Goal: Transaction & Acquisition: Download file/media

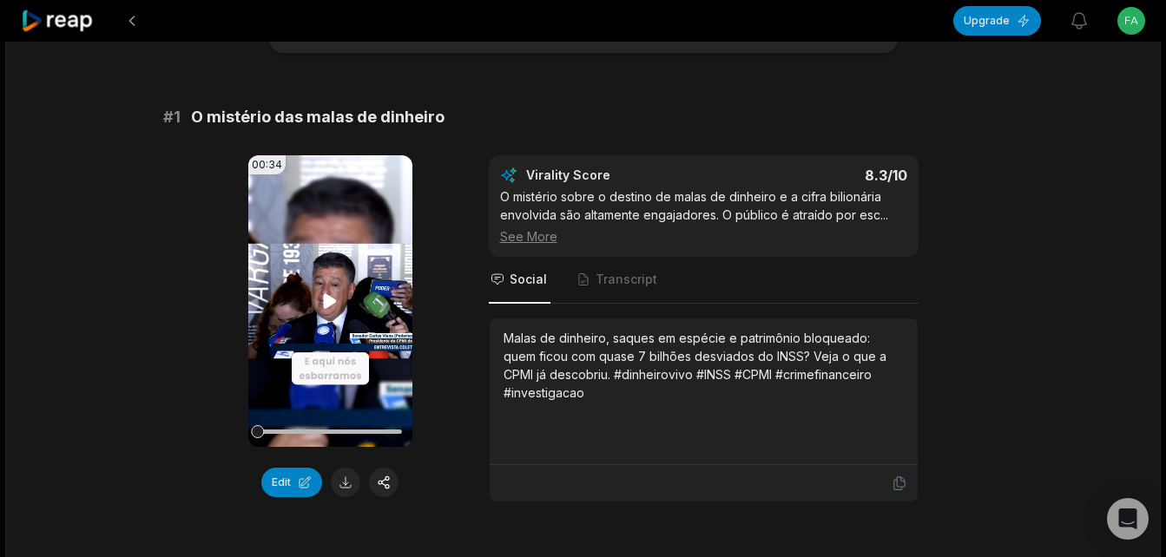
scroll to position [174, 0]
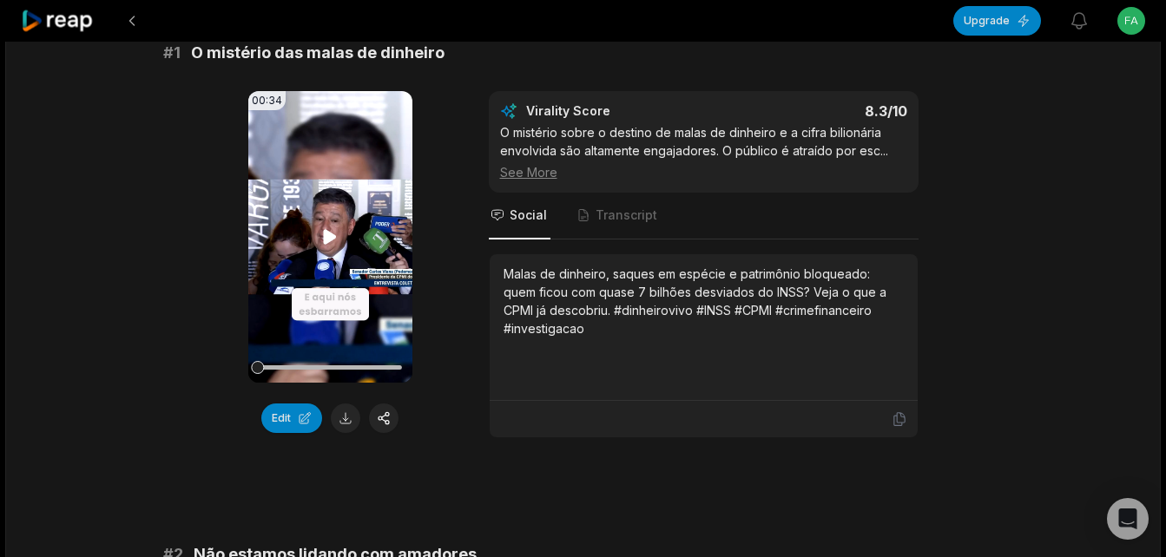
click at [324, 246] on icon at bounding box center [329, 237] width 21 height 21
click at [339, 414] on button at bounding box center [346, 419] width 30 height 30
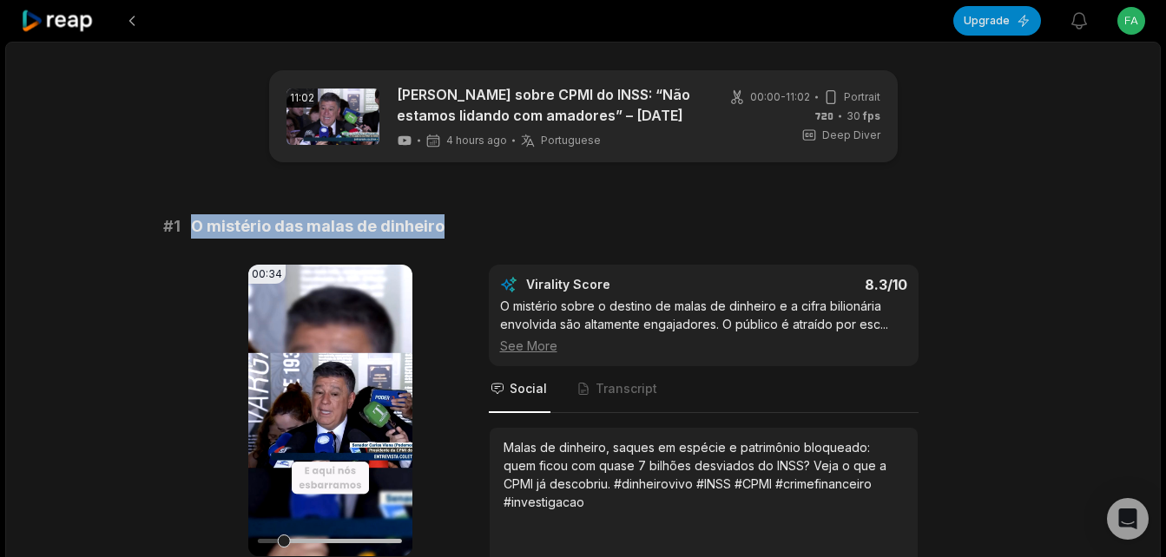
drag, startPoint x: 193, startPoint y: 222, endPoint x: 438, endPoint y: 210, distance: 245.1
copy span "O mistério das malas de dinheiro"
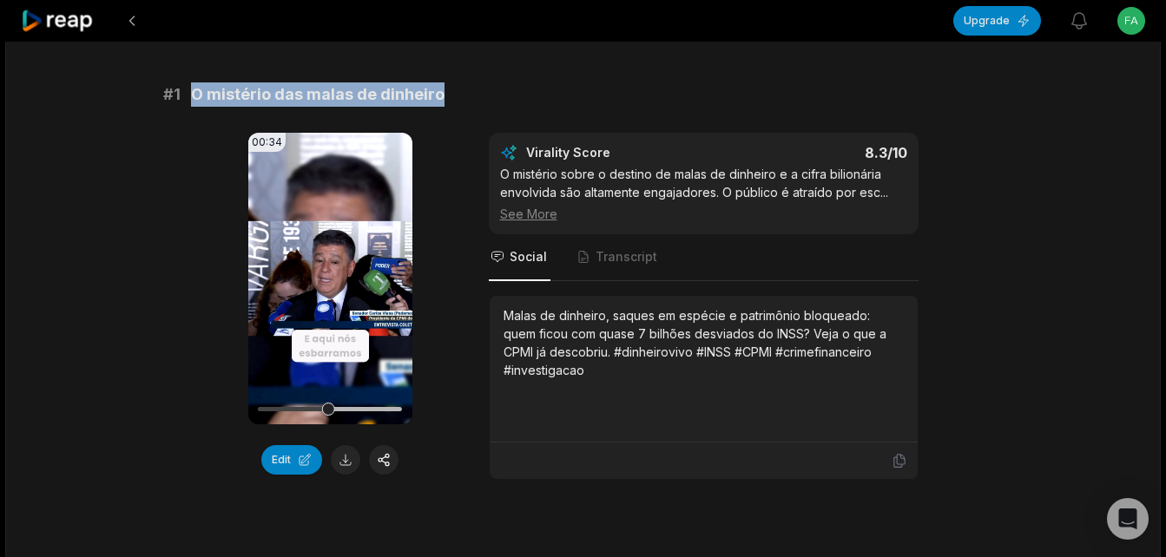
scroll to position [174, 0]
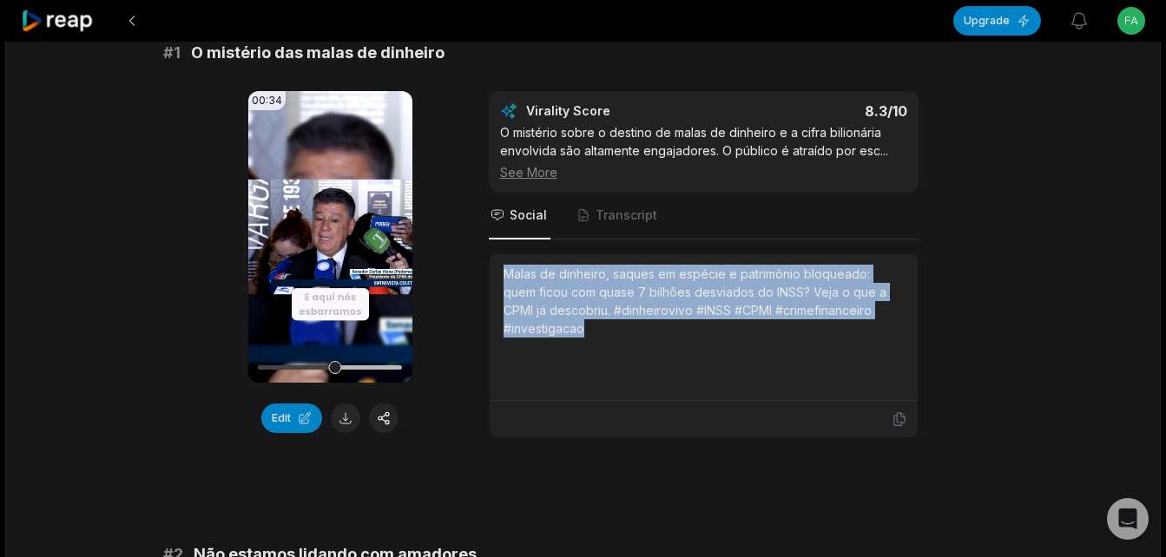
drag, startPoint x: 507, startPoint y: 273, endPoint x: 583, endPoint y: 346, distance: 105.0
click at [583, 346] on div "Malas de dinheiro, saques em espécie e patrimônio bloqueado: quem ficou com qua…" at bounding box center [704, 327] width 400 height 125
copy div "Malas de dinheiro, saques em espécie e patrimônio bloqueado: quem ficou com qua…"
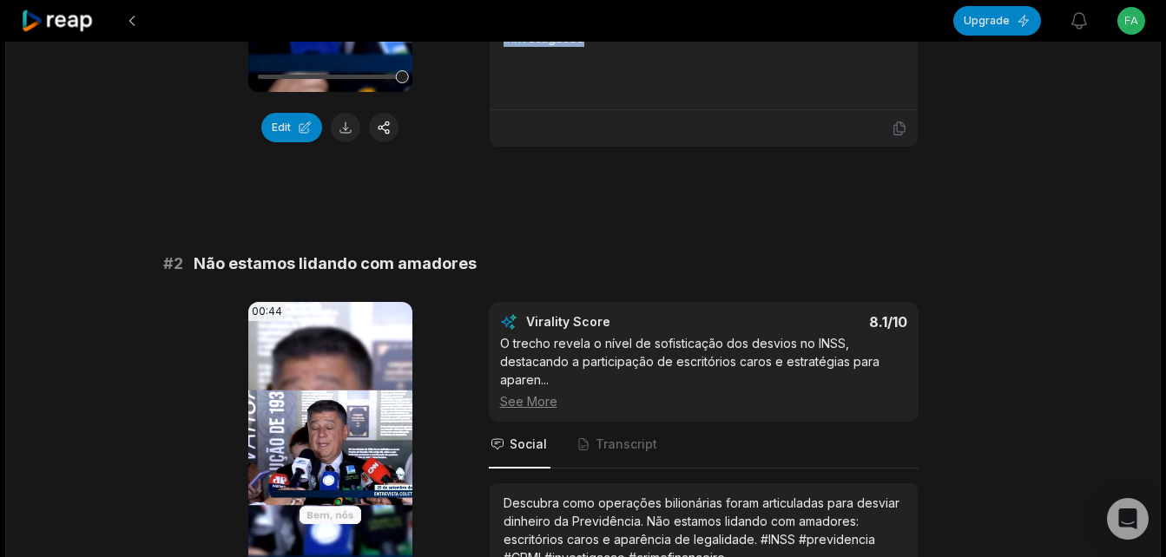
scroll to position [521, 0]
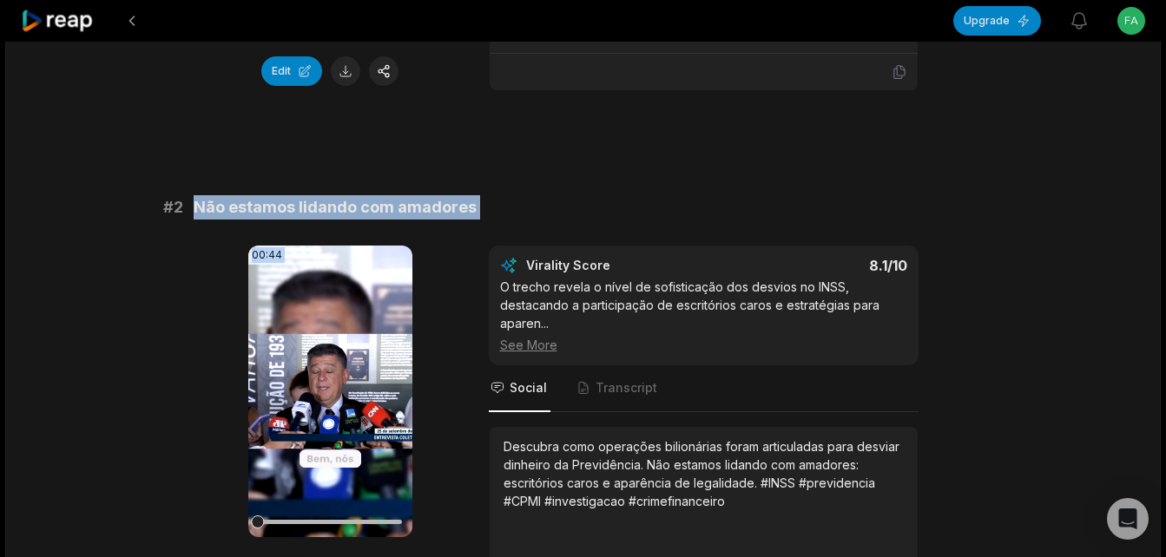
drag, startPoint x: 194, startPoint y: 204, endPoint x: 466, endPoint y: 221, distance: 272.2
click at [466, 221] on div "# 2 Não estamos lidando com amadores 00:44 Your browser does not support mp4 fo…" at bounding box center [583, 403] width 840 height 416
click at [442, 218] on span "Não estamos lidando com amadores" at bounding box center [335, 207] width 283 height 24
drag, startPoint x: 194, startPoint y: 214, endPoint x: 485, endPoint y: 210, distance: 291.7
click at [485, 210] on div "# 2 Não estamos lidando com amadores" at bounding box center [583, 207] width 840 height 24
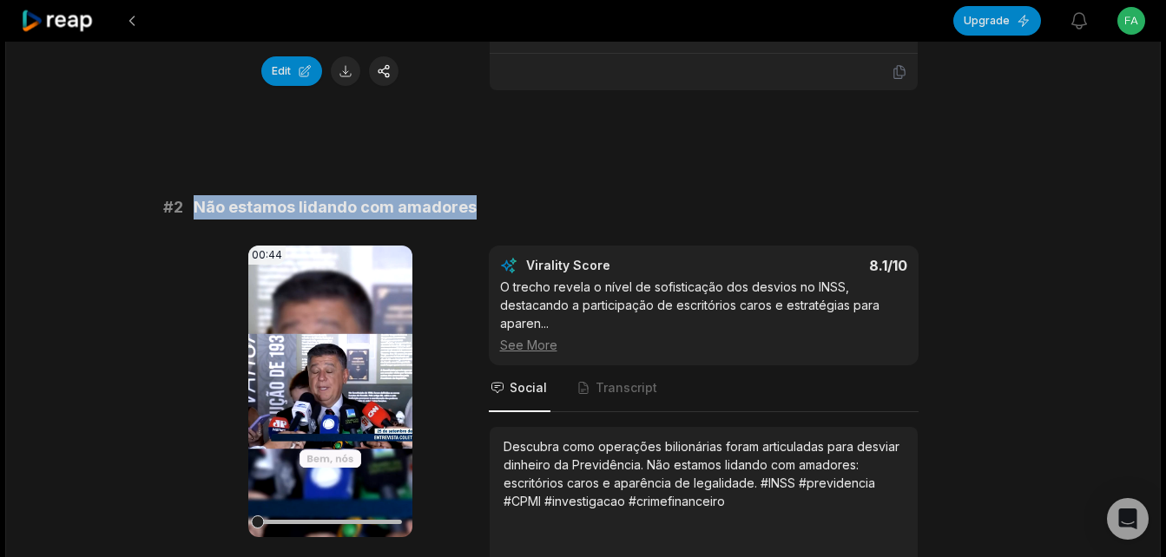
copy span "Não estamos lidando com amadores"
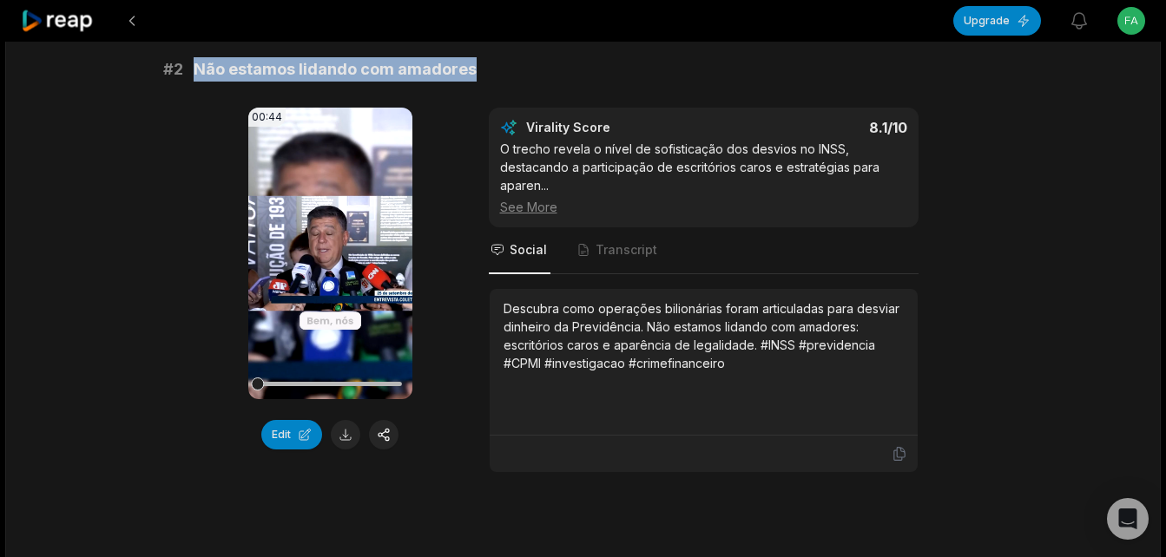
scroll to position [694, 0]
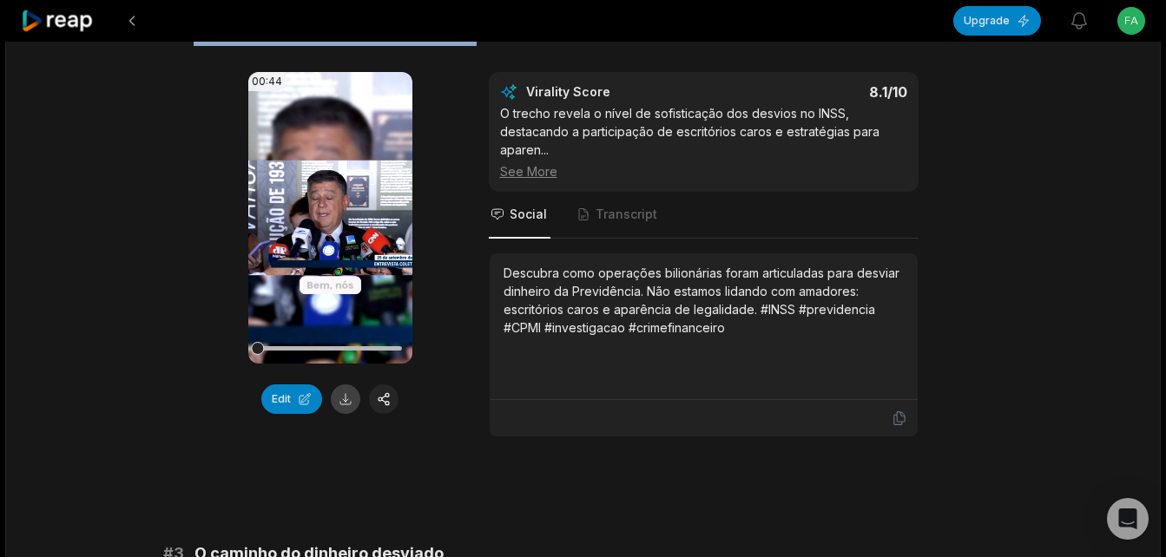
click at [346, 398] on button at bounding box center [346, 400] width 30 height 30
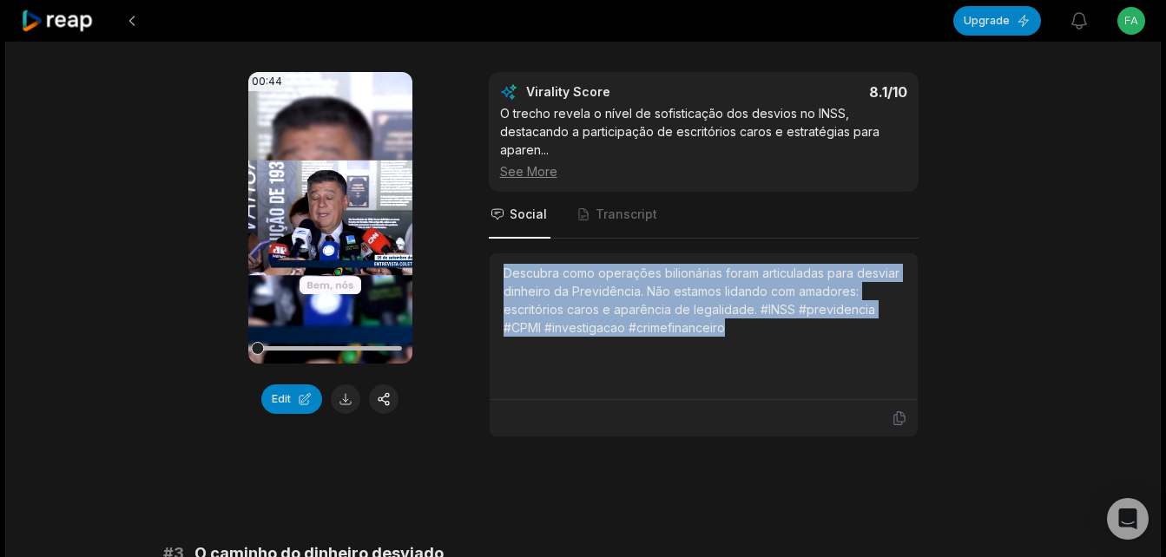
drag, startPoint x: 504, startPoint y: 273, endPoint x: 739, endPoint y: 341, distance: 244.8
click at [739, 341] on div "Descubra como operações bilionárias foram articuladas para desviar dinheiro da …" at bounding box center [704, 326] width 400 height 125
copy div "Descubra como operações bilionárias foram articuladas para desviar dinheiro da …"
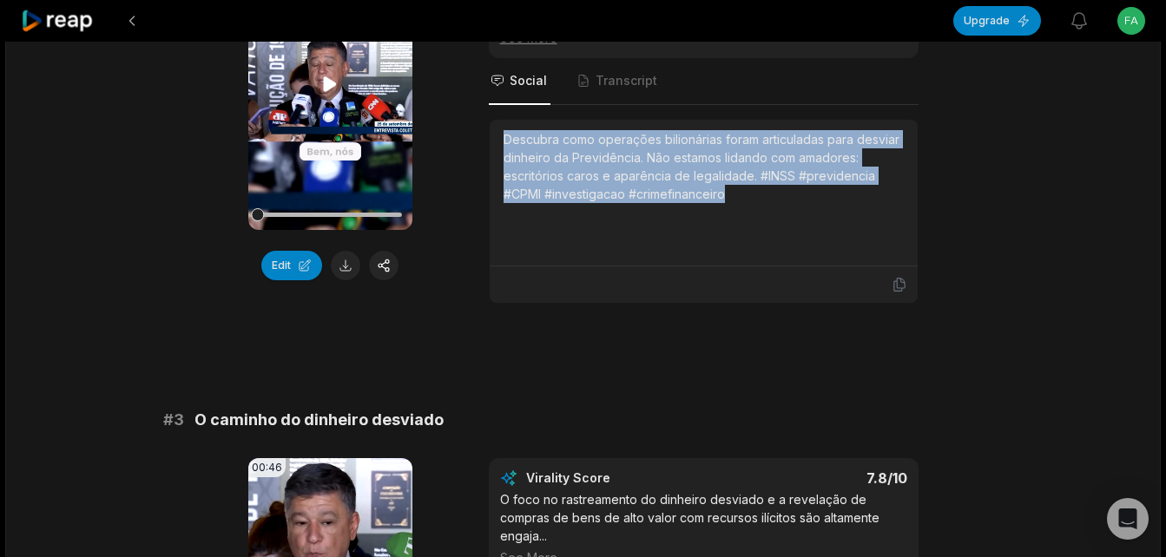
scroll to position [868, 0]
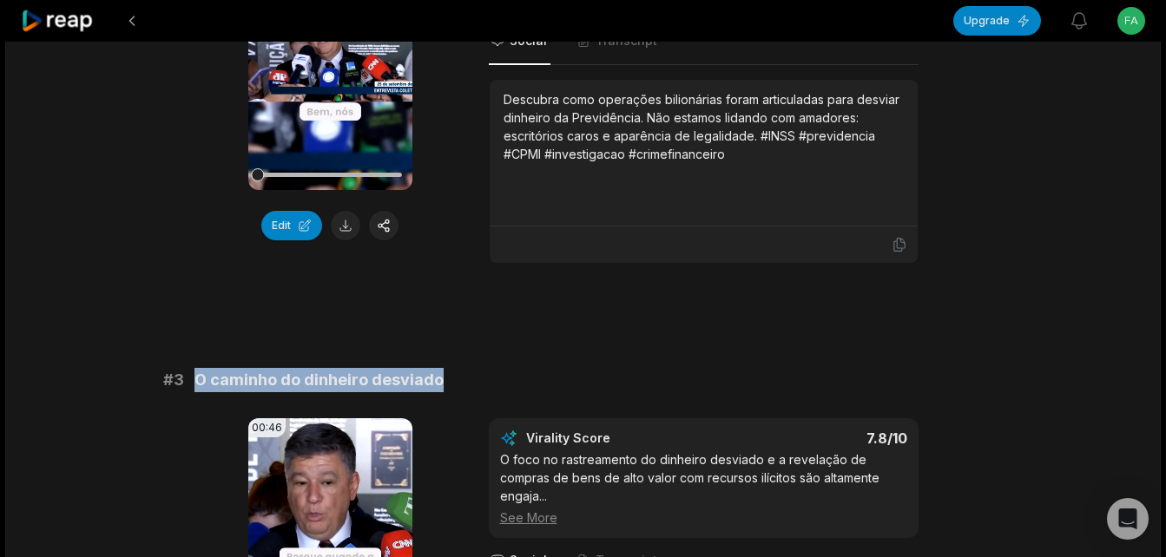
drag, startPoint x: 194, startPoint y: 380, endPoint x: 478, endPoint y: 378, distance: 284.8
click at [478, 378] on div "# 3 O caminho do dinheiro desviado" at bounding box center [583, 380] width 840 height 24
copy span "O caminho do dinheiro desviado"
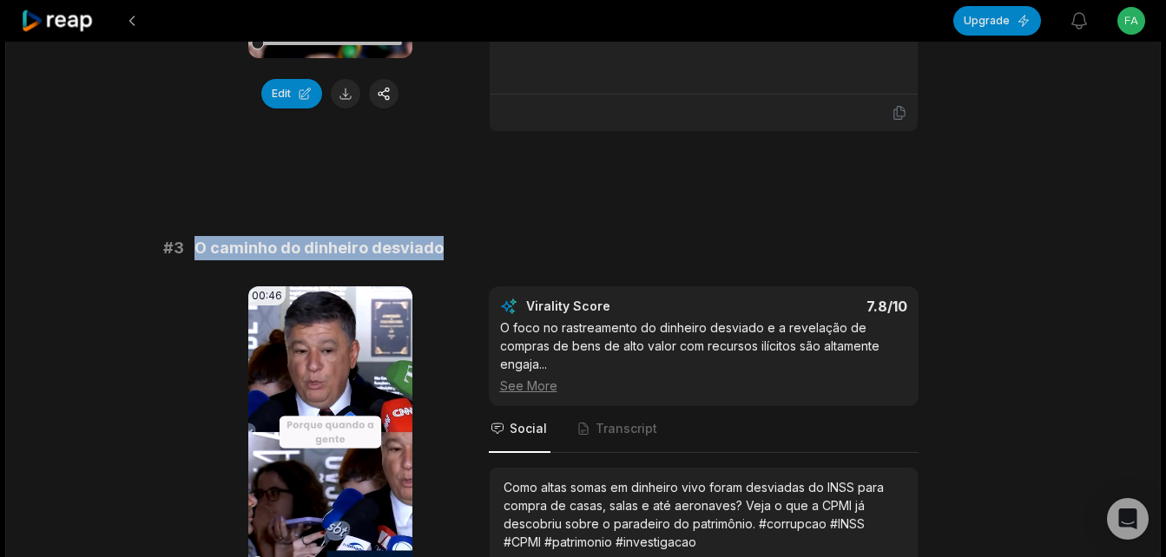
scroll to position [1389, 0]
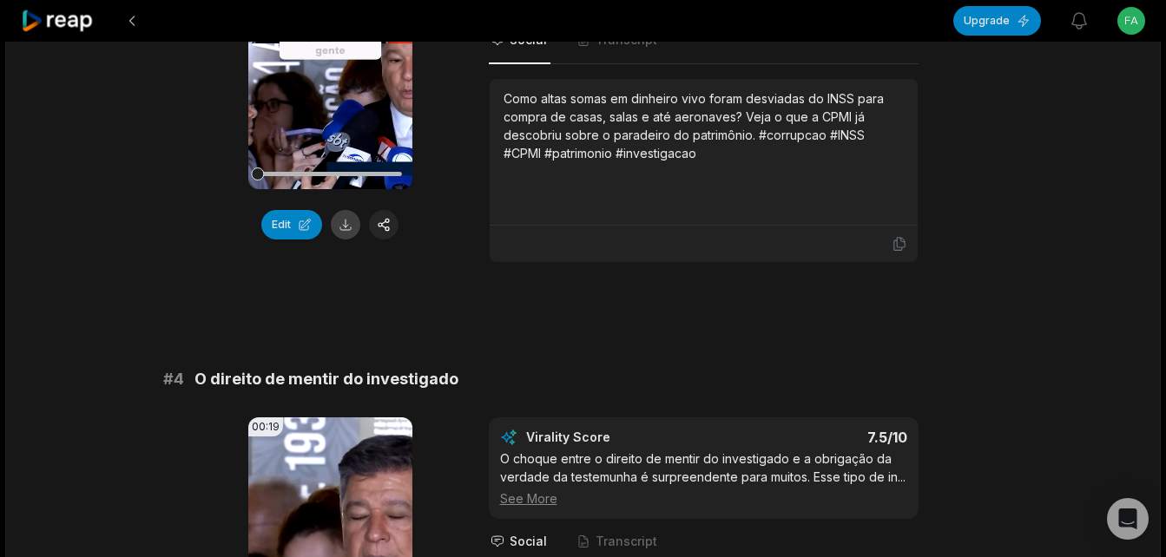
click at [345, 217] on button at bounding box center [346, 225] width 30 height 30
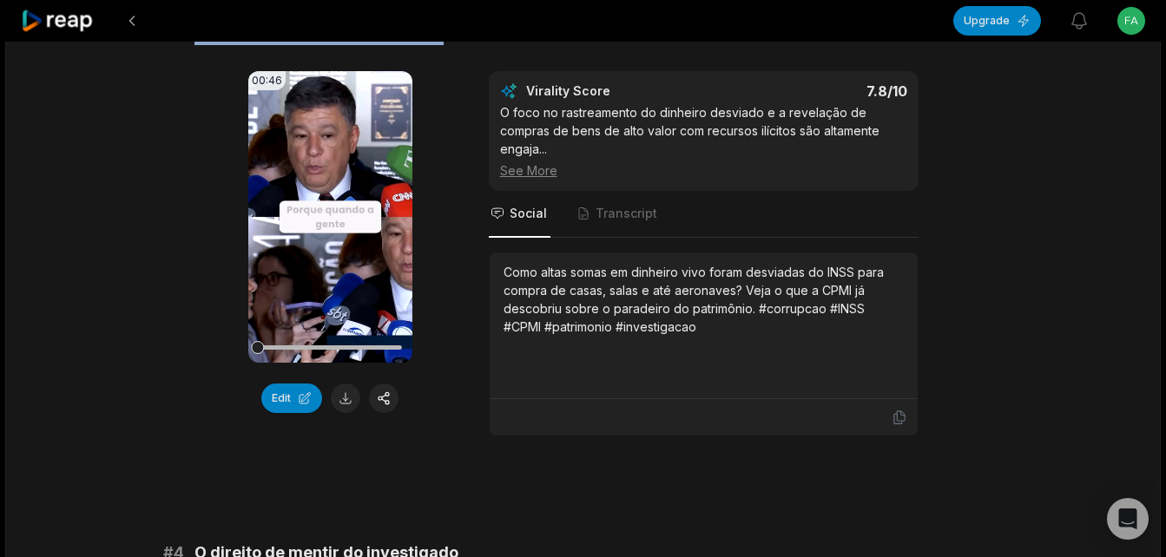
scroll to position [1042, 0]
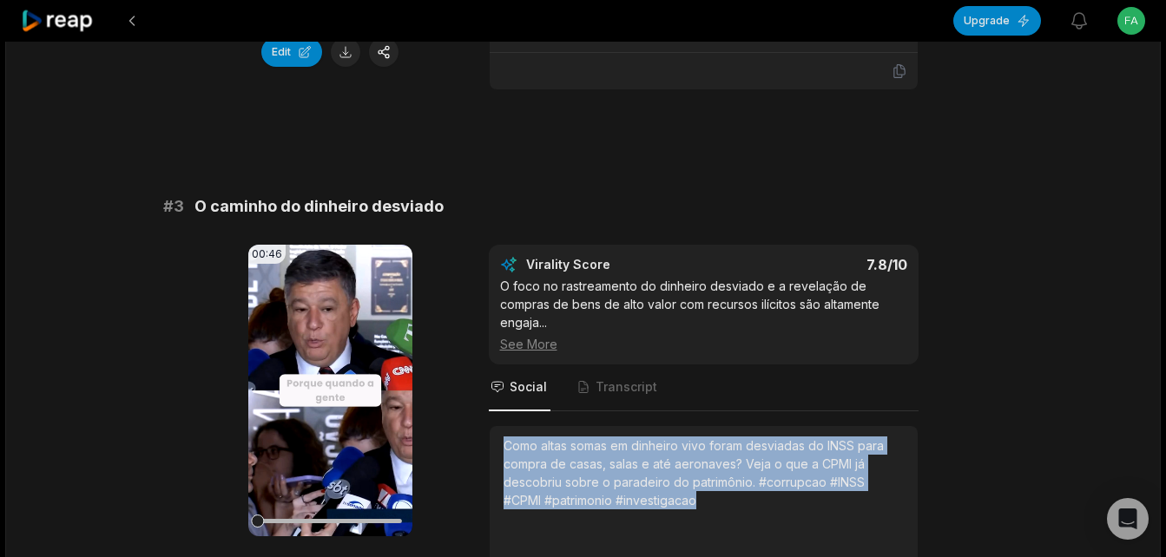
drag, startPoint x: 504, startPoint y: 444, endPoint x: 719, endPoint y: 497, distance: 220.7
click at [719, 497] on div "Como altas somas em dinheiro vivo foram desviadas do INSS para compra de casas,…" at bounding box center [704, 473] width 400 height 73
copy div "Como altas somas em dinheiro vivo foram desviadas do INSS para compra de casas,…"
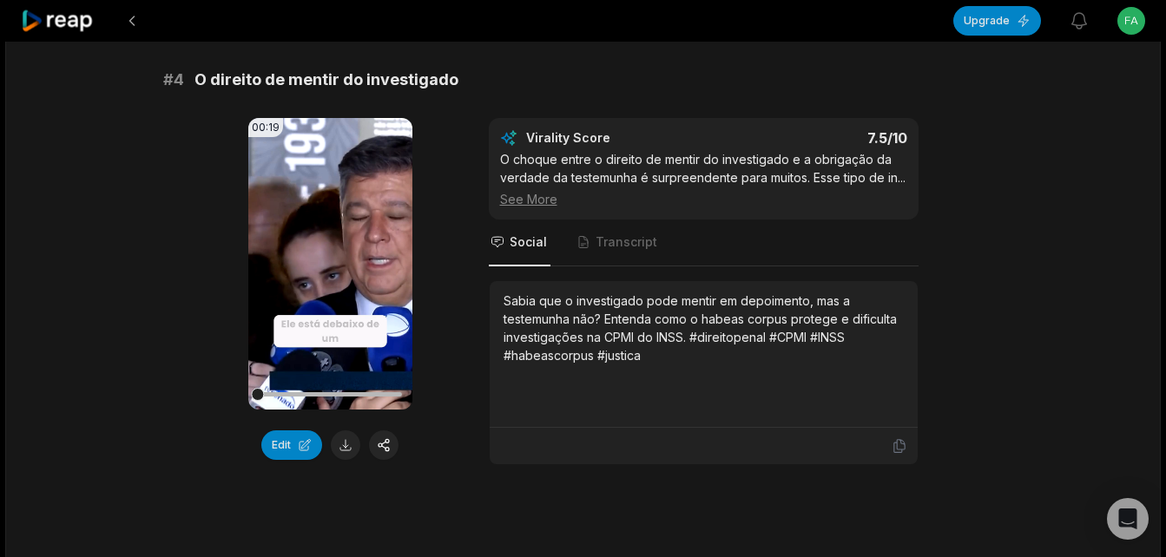
scroll to position [1736, 0]
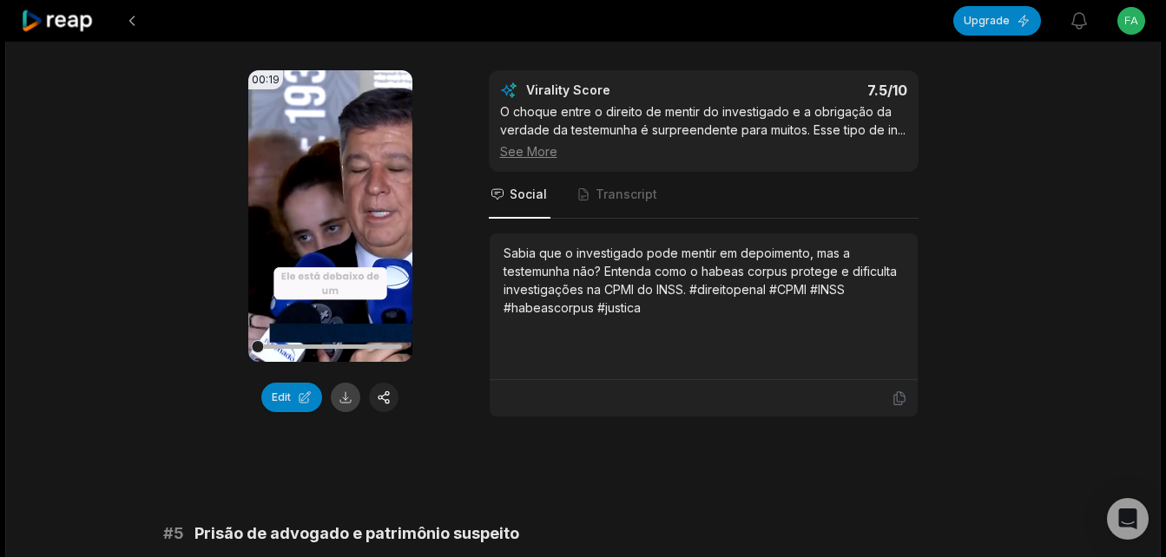
click at [347, 398] on button at bounding box center [346, 398] width 30 height 30
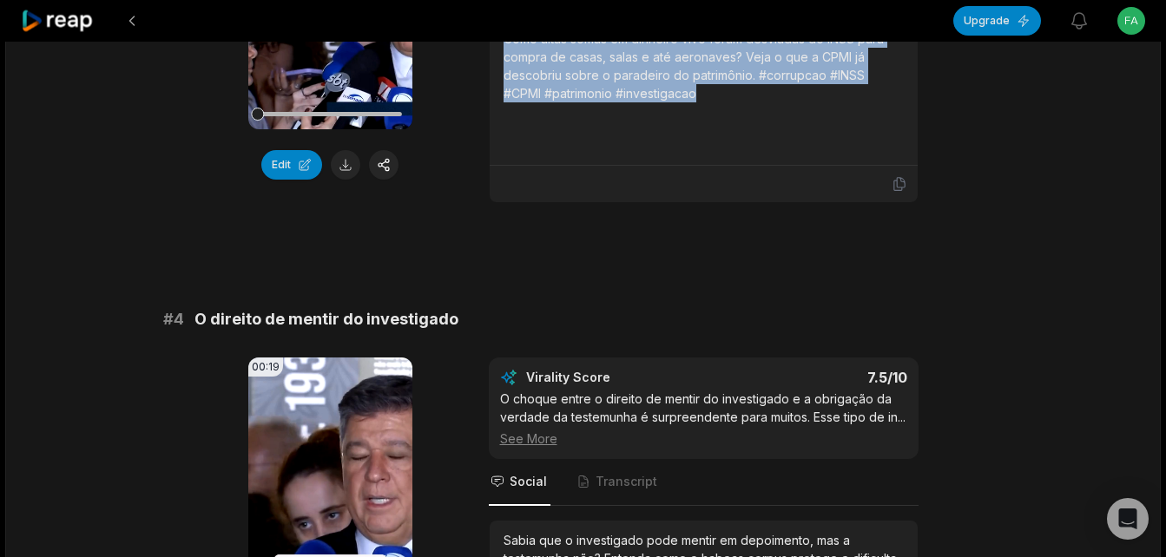
scroll to position [1389, 0]
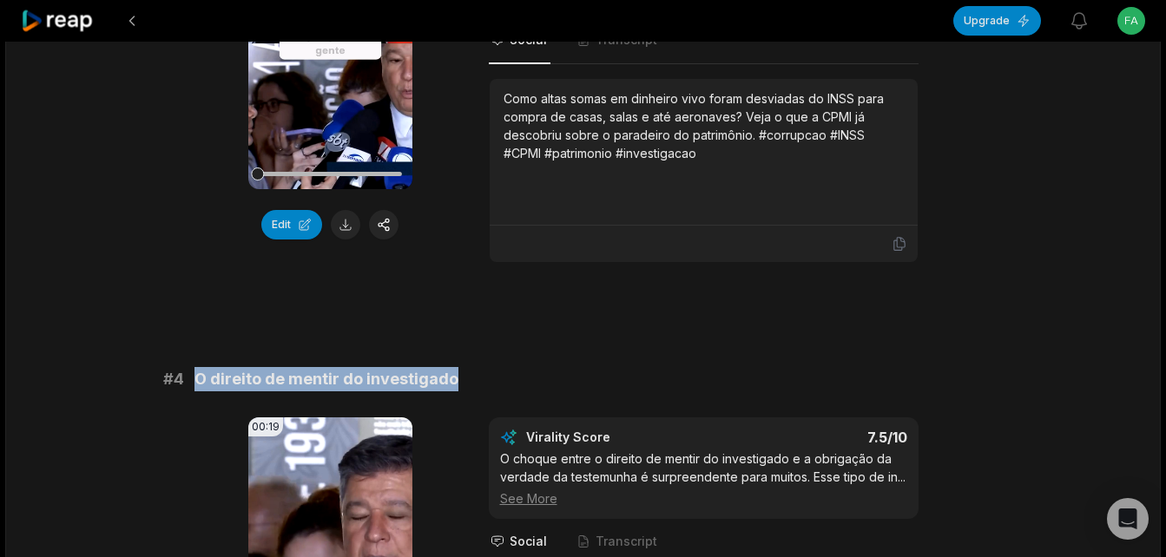
drag, startPoint x: 199, startPoint y: 380, endPoint x: 453, endPoint y: 381, distance: 254.4
click at [453, 381] on div "# 4 O direito de mentir do investigado" at bounding box center [583, 379] width 840 height 24
copy span "O direito de mentir do investigado"
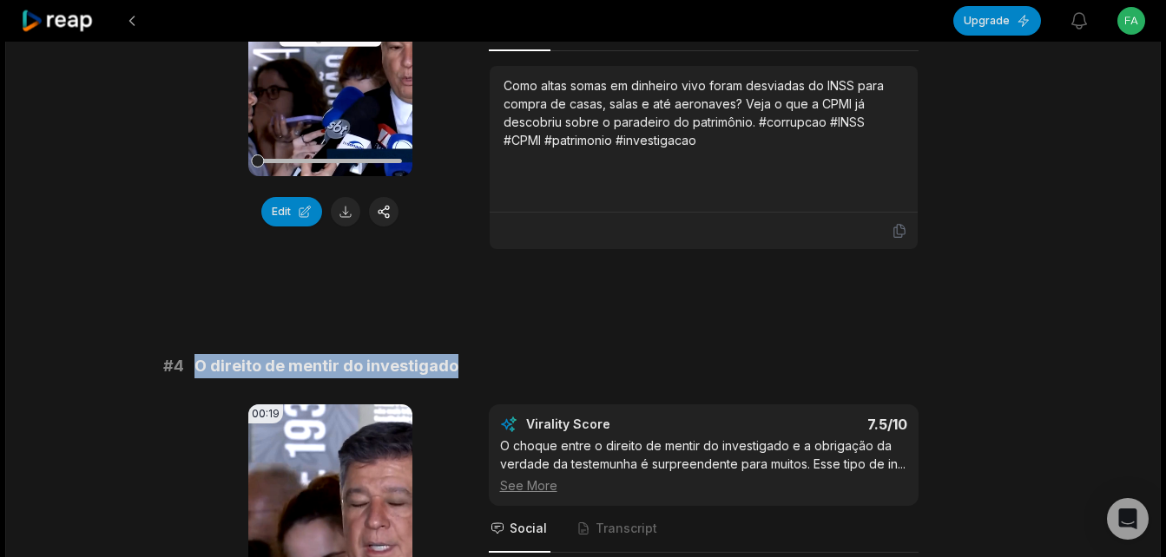
scroll to position [1563, 0]
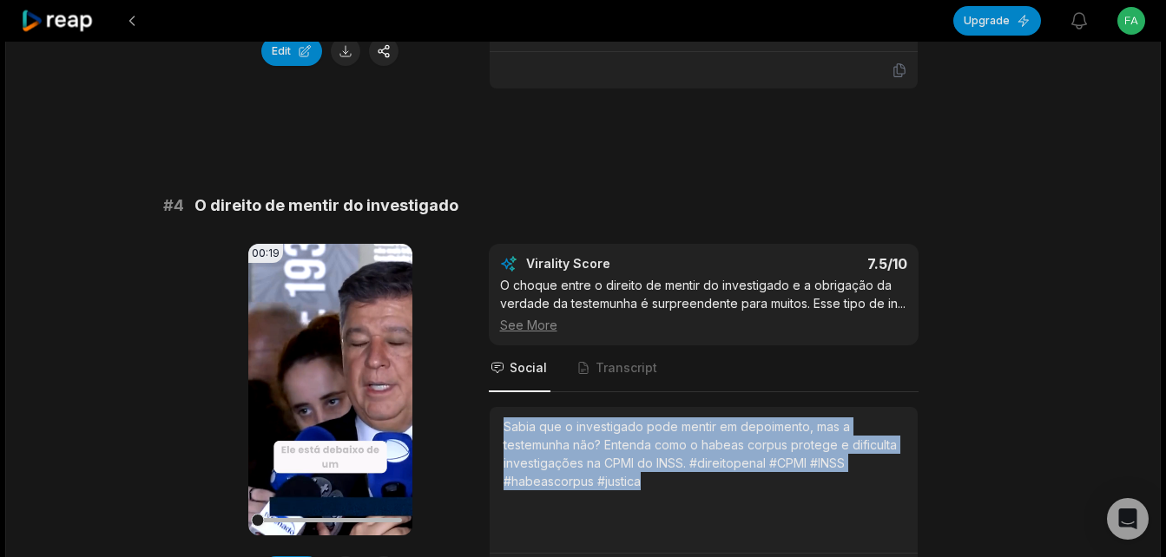
drag, startPoint x: 501, startPoint y: 428, endPoint x: 679, endPoint y: 509, distance: 195.4
click at [679, 509] on div "Sabia que o investigado pode mentir em depoimento, mas a testemunha não? Entend…" at bounding box center [704, 480] width 428 height 147
copy div "Sabia que o investigado pode mentir em depoimento, mas a testemunha não? Entend…"
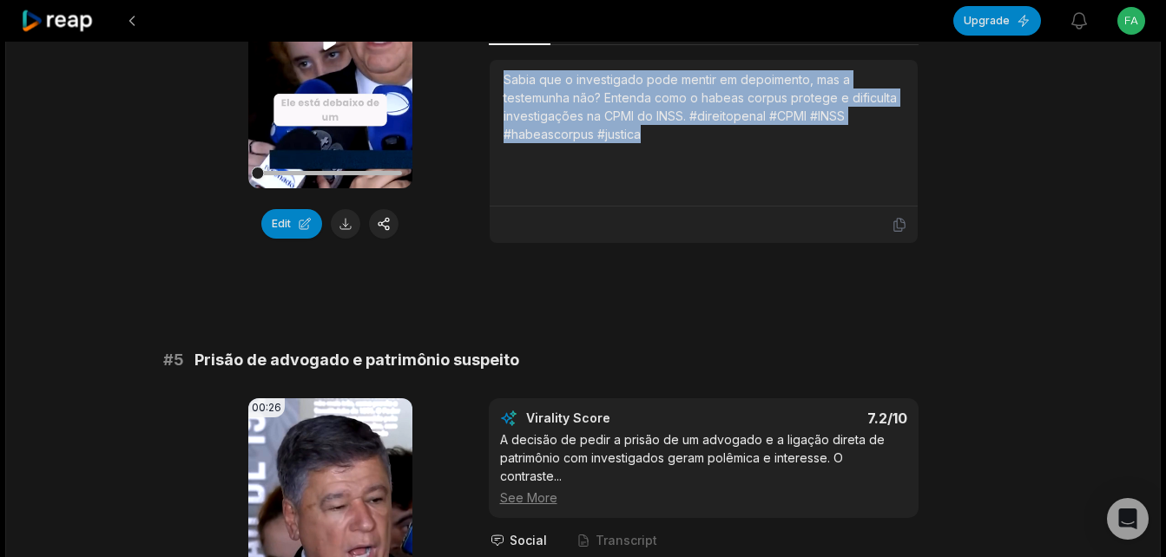
scroll to position [2083, 0]
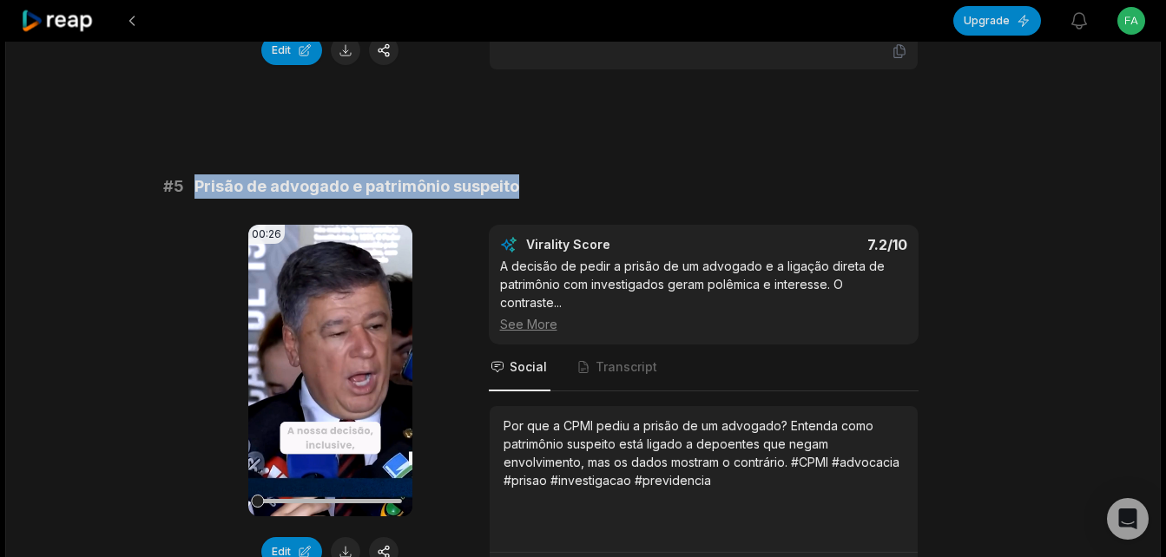
drag, startPoint x: 194, startPoint y: 187, endPoint x: 549, endPoint y: 197, distance: 354.3
click at [549, 197] on div "# 5 Prisão de advogado e patrimônio suspeito" at bounding box center [583, 186] width 840 height 24
copy span "Prisão de advogado e patrimônio suspeito"
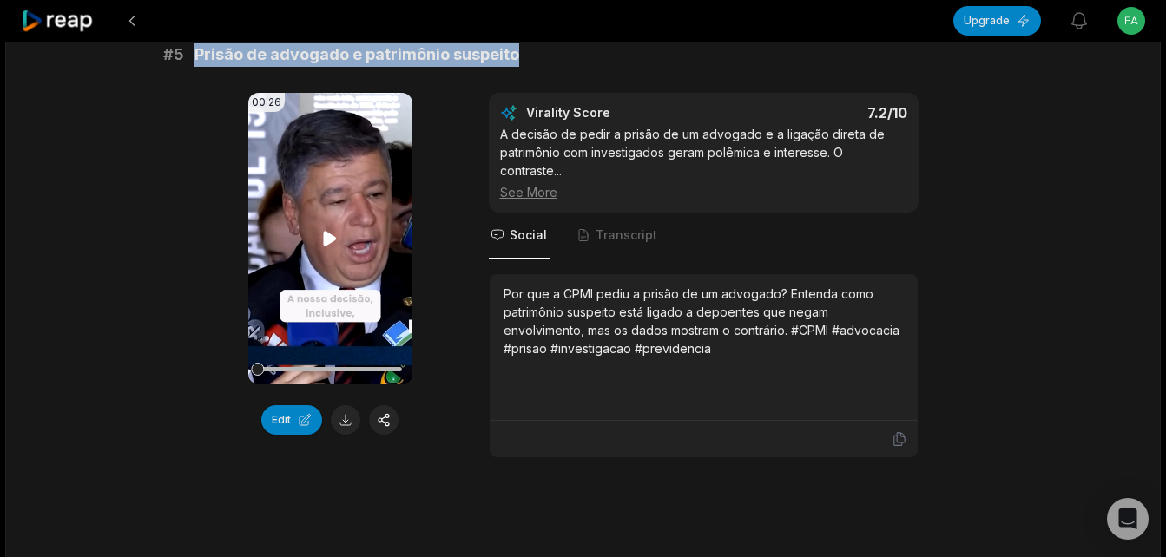
scroll to position [2257, 0]
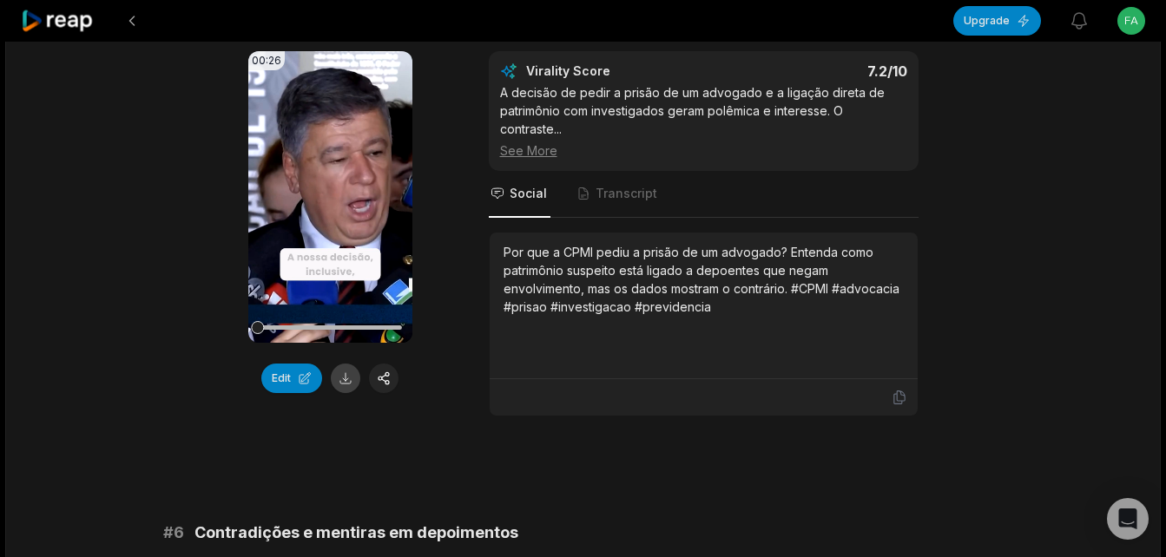
click at [352, 377] on button at bounding box center [346, 379] width 30 height 30
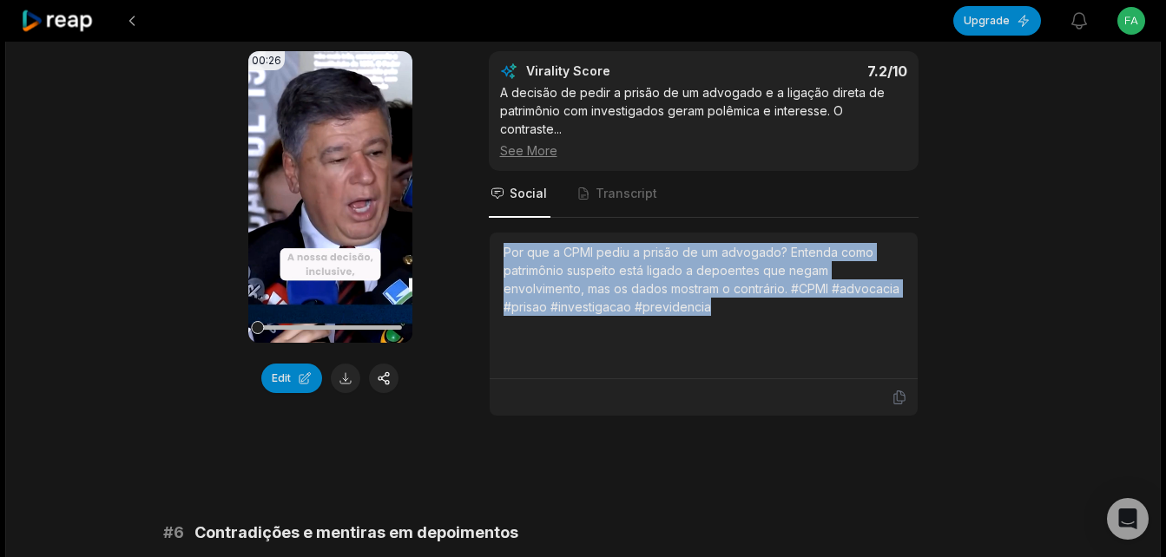
drag, startPoint x: 501, startPoint y: 248, endPoint x: 725, endPoint y: 305, distance: 231.0
click at [725, 305] on div "Por que a CPMI pediu a prisão de um advogado? Entenda como patrimônio suspeito …" at bounding box center [704, 306] width 428 height 147
copy div "Por que a CPMI pediu a prisão de um advogado? Entenda como patrimônio suspeito …"
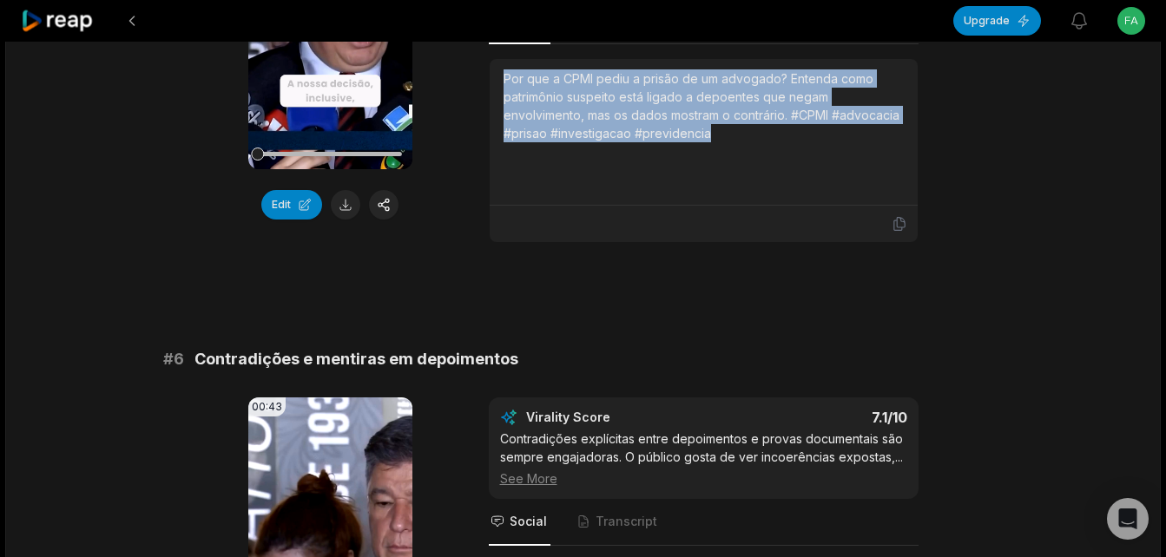
scroll to position [2604, 0]
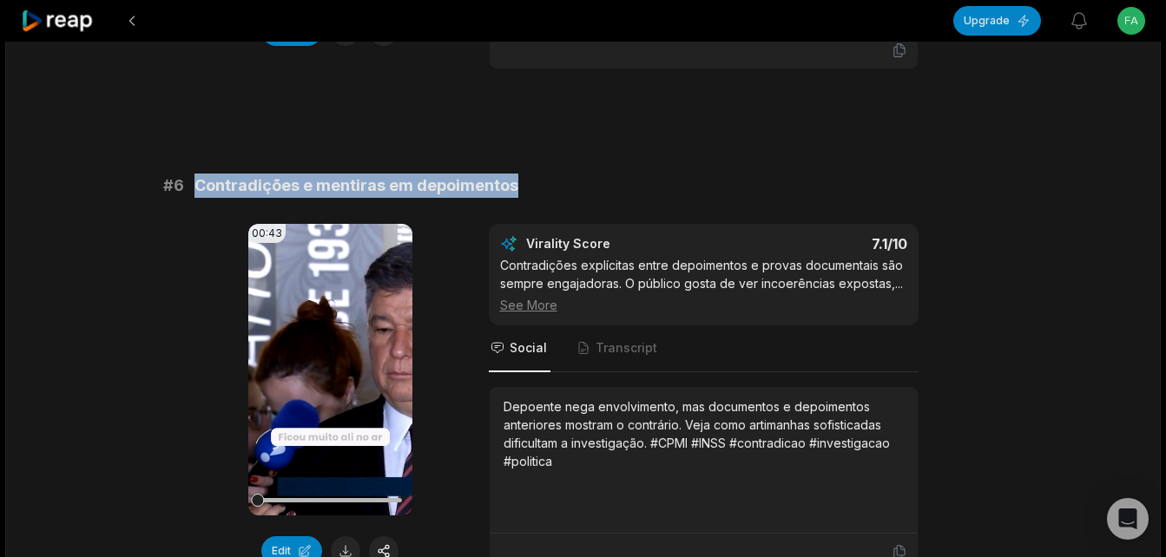
drag, startPoint x: 196, startPoint y: 189, endPoint x: 517, endPoint y: 189, distance: 321.2
click at [517, 189] on div "# 6 Contradições e mentiras em depoimentos" at bounding box center [583, 186] width 840 height 24
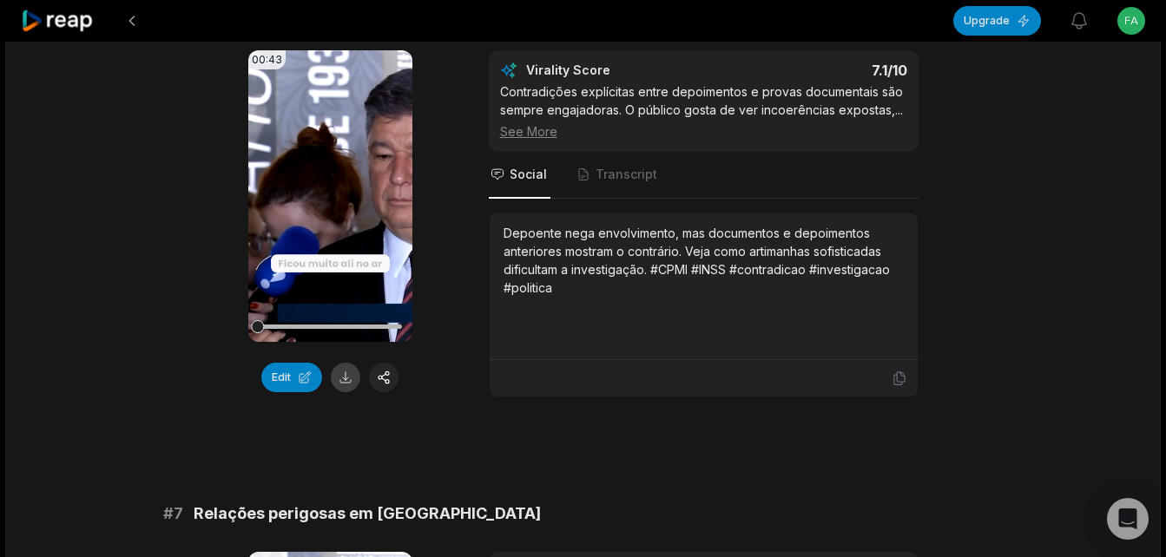
click at [348, 372] on button at bounding box center [346, 378] width 30 height 30
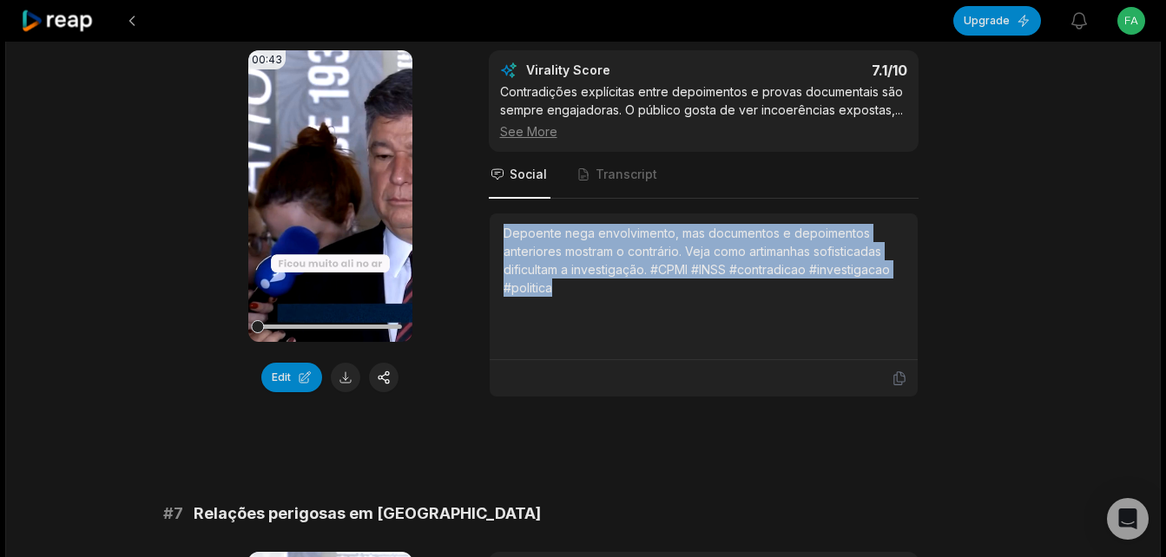
drag, startPoint x: 503, startPoint y: 238, endPoint x: 590, endPoint y: 286, distance: 99.8
click at [590, 286] on div "Depoente nega envolvimento, mas documentos e depoimentos anteriores mostram o c…" at bounding box center [704, 260] width 400 height 73
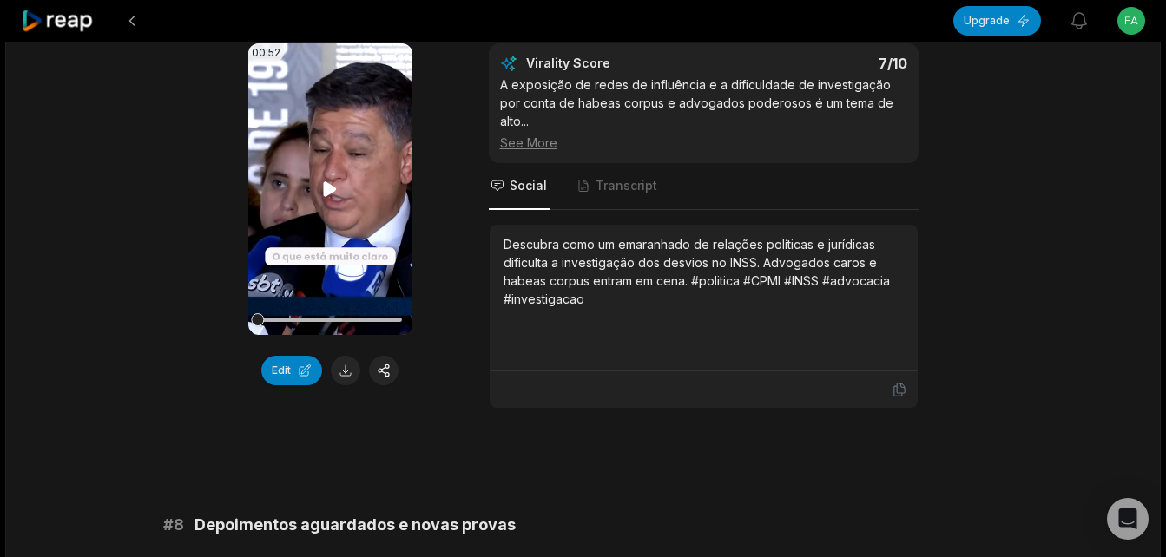
scroll to position [3299, 0]
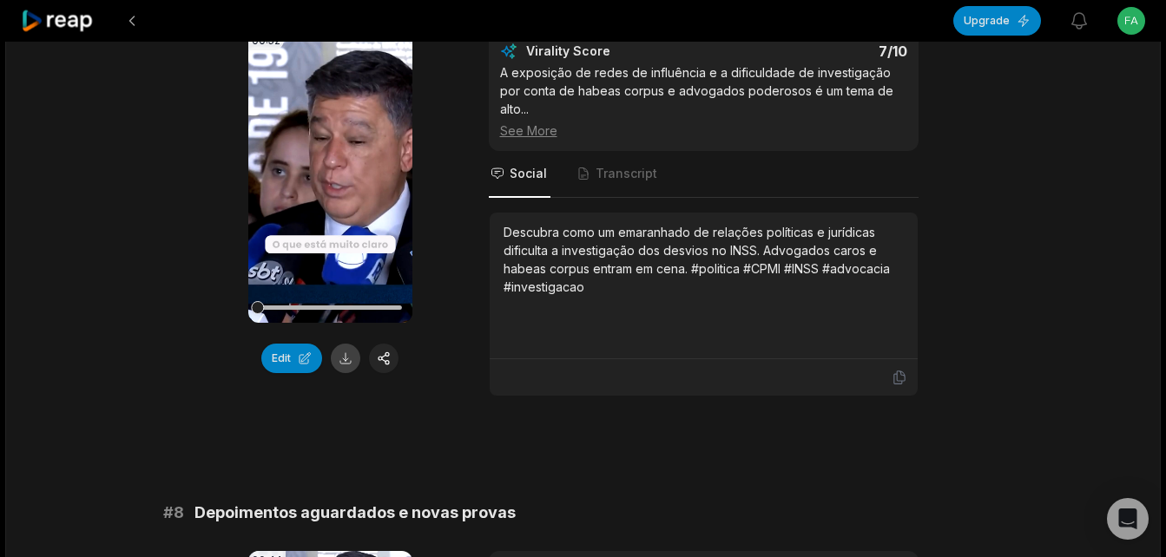
click at [342, 368] on button at bounding box center [346, 359] width 30 height 30
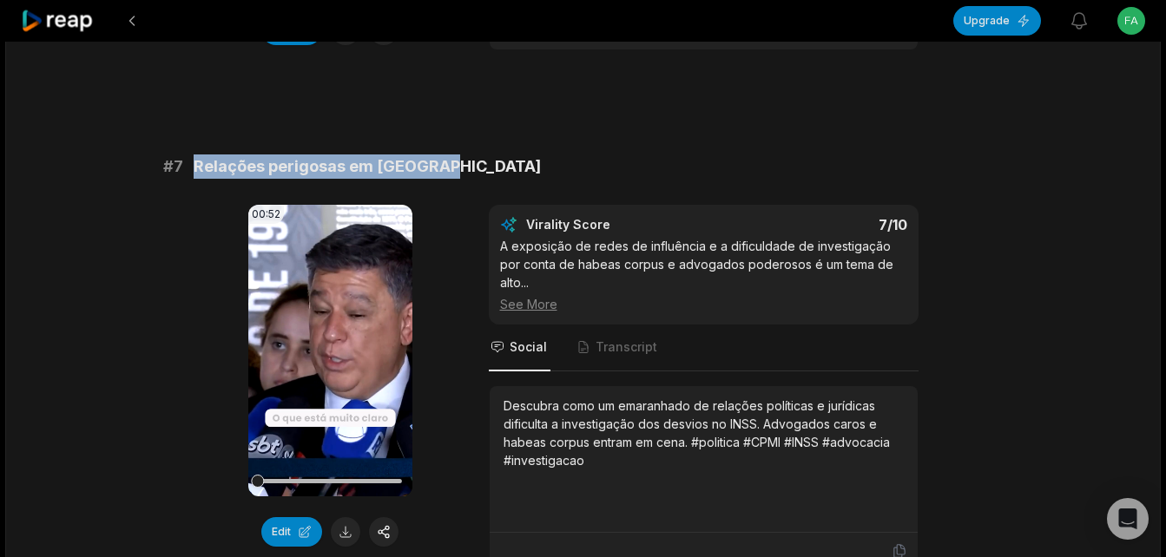
drag, startPoint x: 194, startPoint y: 162, endPoint x: 462, endPoint y: 170, distance: 267.5
click at [462, 170] on div "# 7 Relações perigosas em [GEOGRAPHIC_DATA]" at bounding box center [583, 167] width 840 height 24
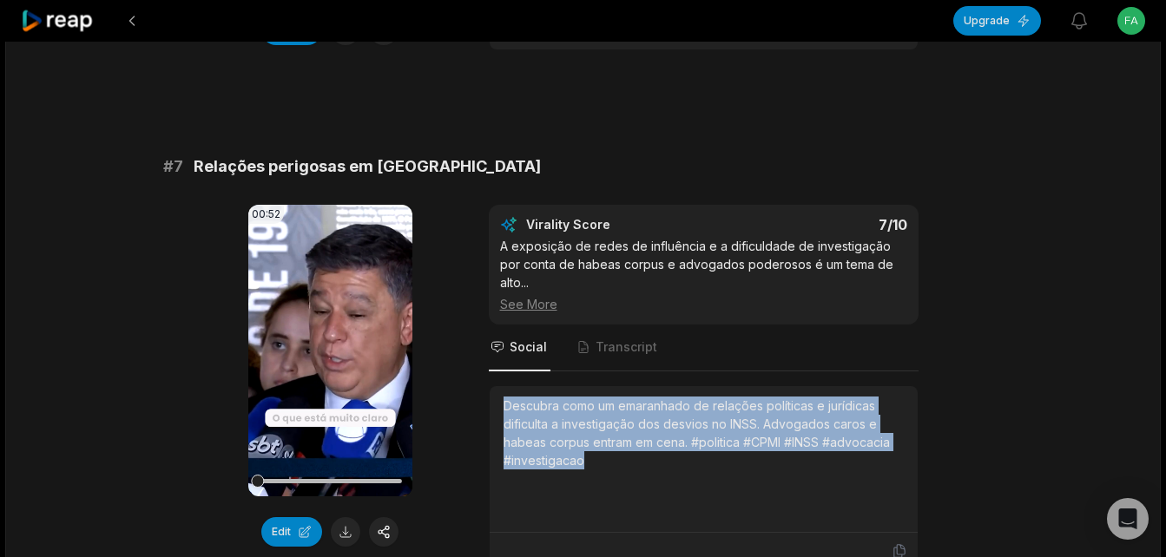
drag, startPoint x: 502, startPoint y: 392, endPoint x: 624, endPoint y: 460, distance: 139.9
click at [624, 460] on div "Descubra como um emaranhado de relações políticas e jurídicas dificulta a inves…" at bounding box center [704, 459] width 428 height 147
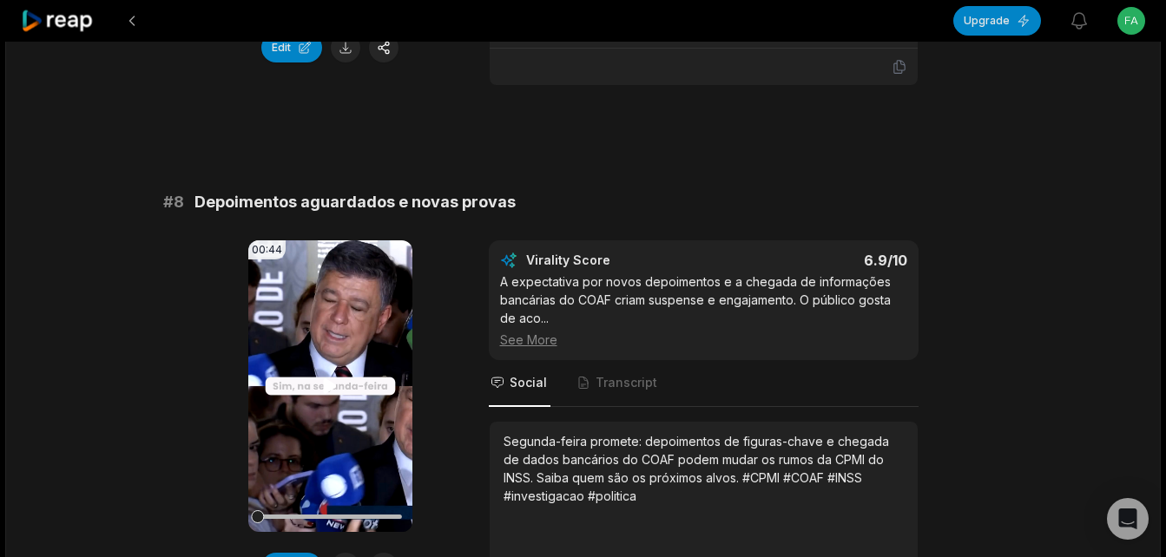
scroll to position [3646, 0]
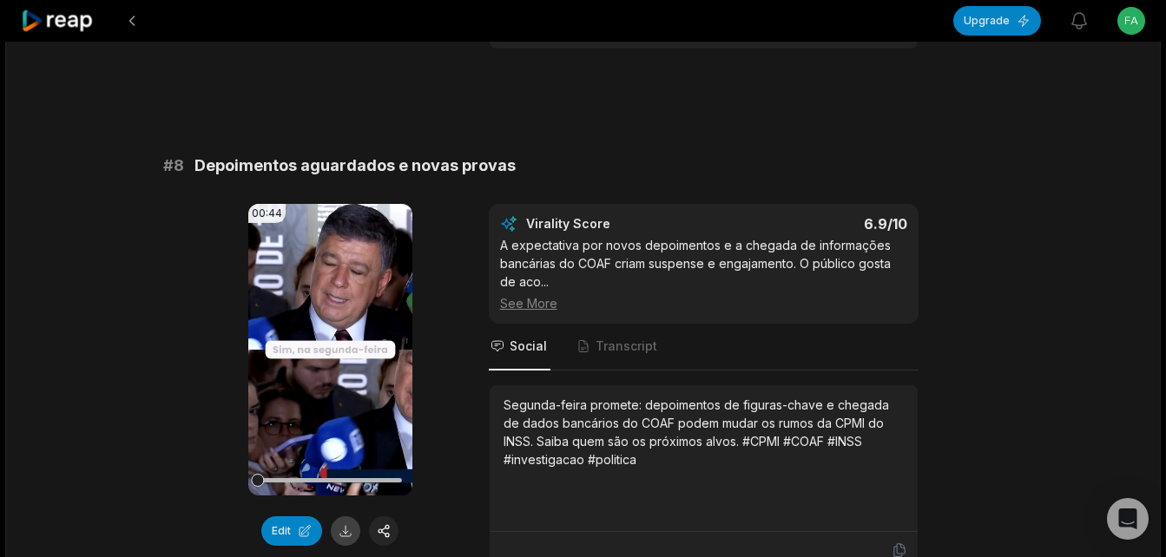
click at [342, 517] on button at bounding box center [346, 532] width 30 height 30
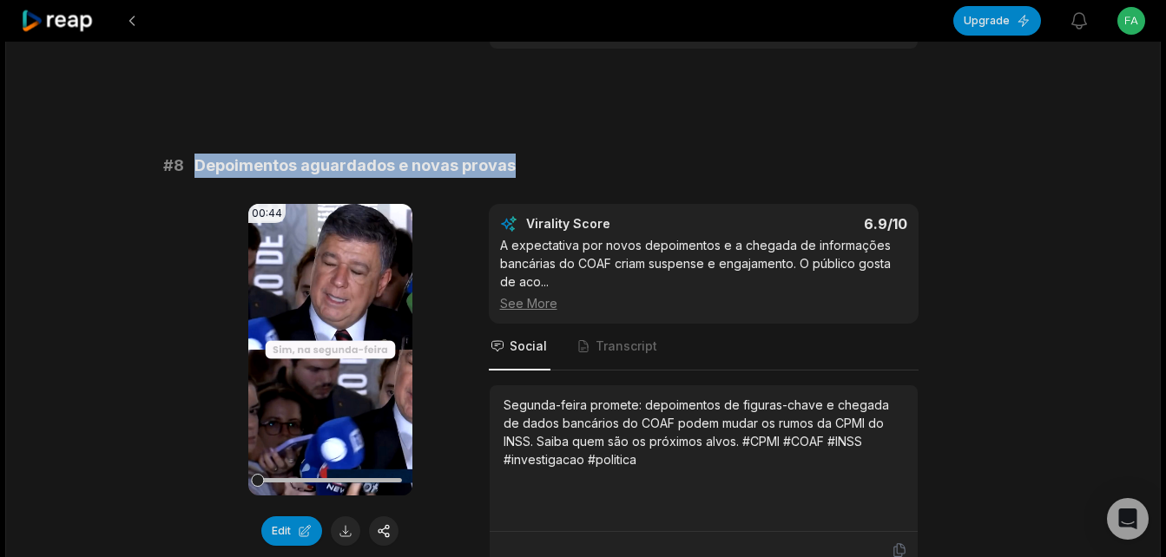
drag, startPoint x: 198, startPoint y: 145, endPoint x: 517, endPoint y: 148, distance: 319.5
click at [517, 154] on div "# 8 Depoimentos aguardados e novas provas" at bounding box center [583, 166] width 840 height 24
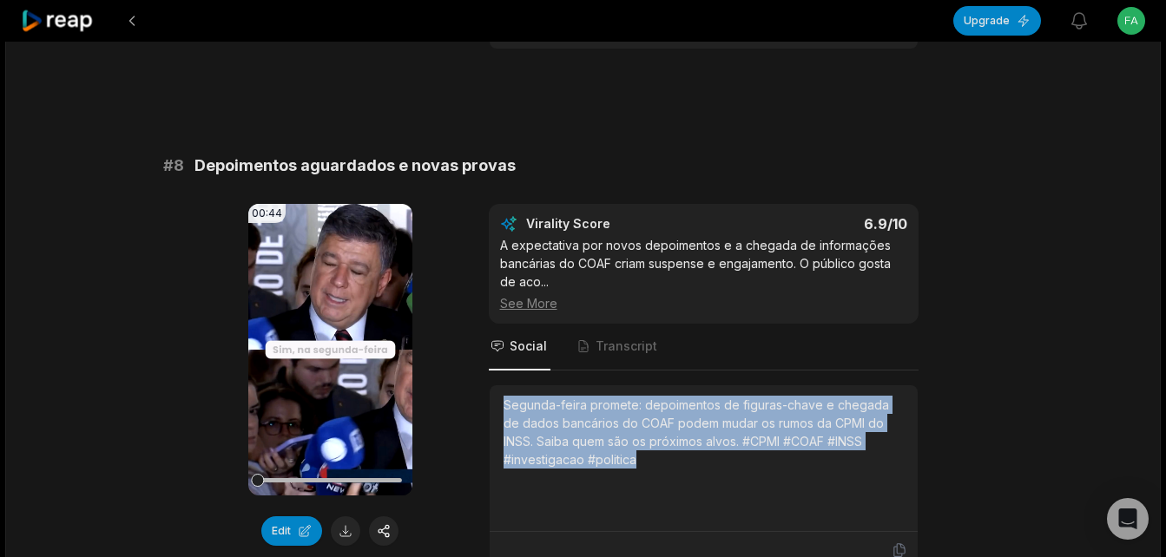
drag, startPoint x: 504, startPoint y: 382, endPoint x: 647, endPoint y: 436, distance: 153.0
click at [647, 436] on div "Segunda-feira promete: depoimentos de figuras-chave e chegada de dados bancário…" at bounding box center [704, 432] width 400 height 73
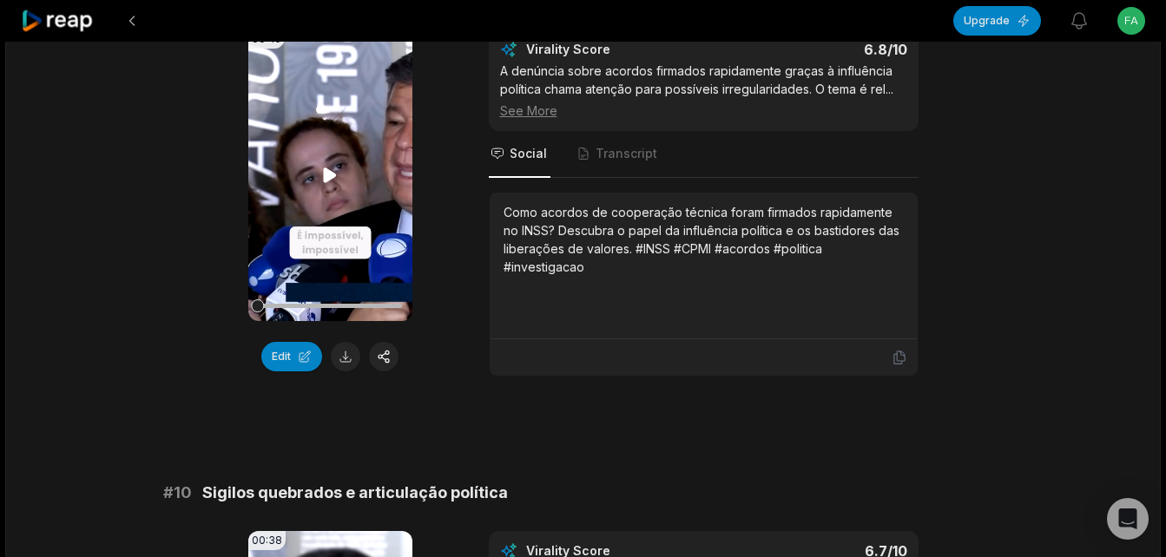
scroll to position [4167, 0]
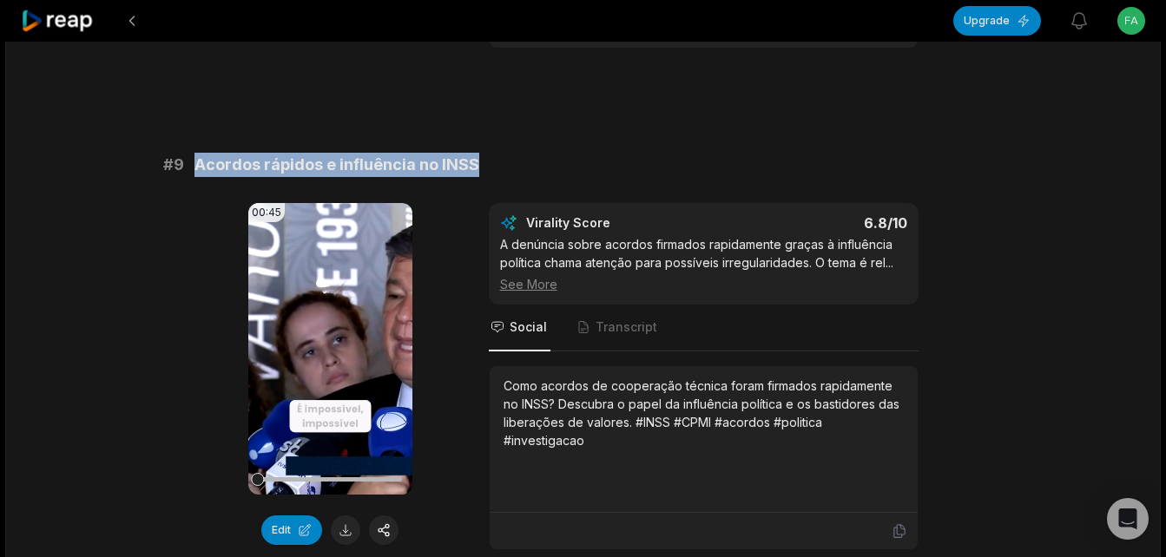
drag, startPoint x: 199, startPoint y: 145, endPoint x: 486, endPoint y: 142, distance: 287.4
click at [486, 153] on div "# 9 Acordos rápidos e influência no INSS" at bounding box center [583, 165] width 840 height 24
click at [344, 516] on button at bounding box center [346, 531] width 30 height 30
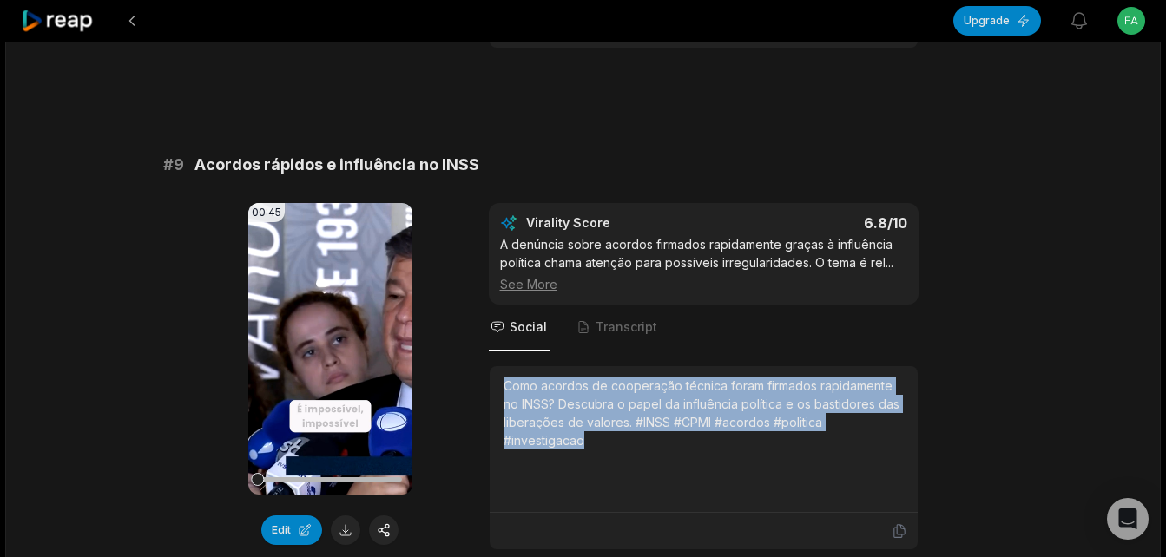
drag, startPoint x: 504, startPoint y: 365, endPoint x: 650, endPoint y: 451, distance: 169.6
click at [650, 451] on div "Como acordos de cooperação técnica foram firmados rapidamente no INSS? Descubra…" at bounding box center [704, 439] width 400 height 125
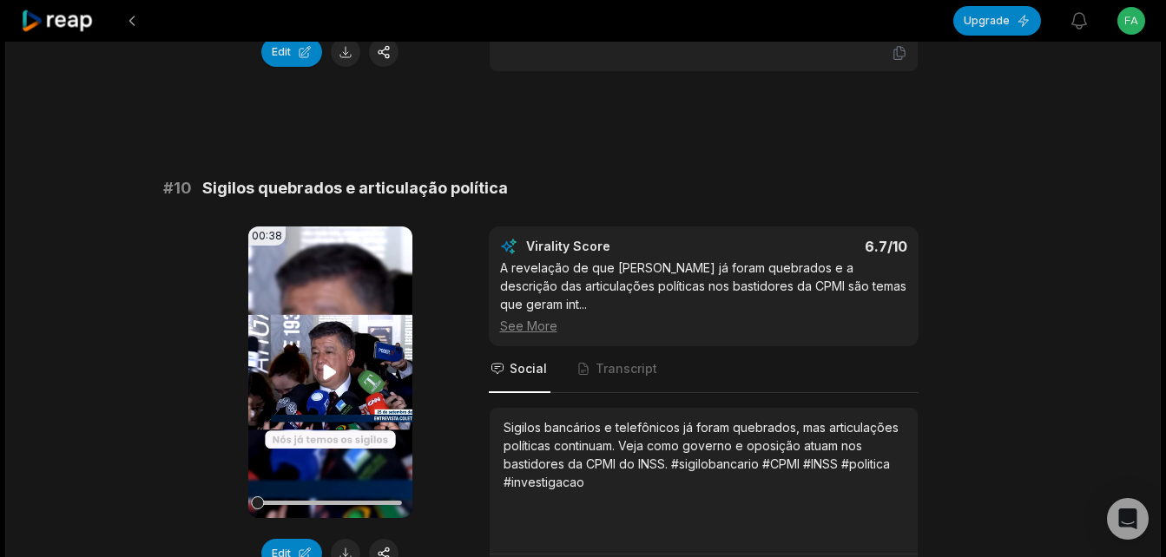
scroll to position [4688, 0]
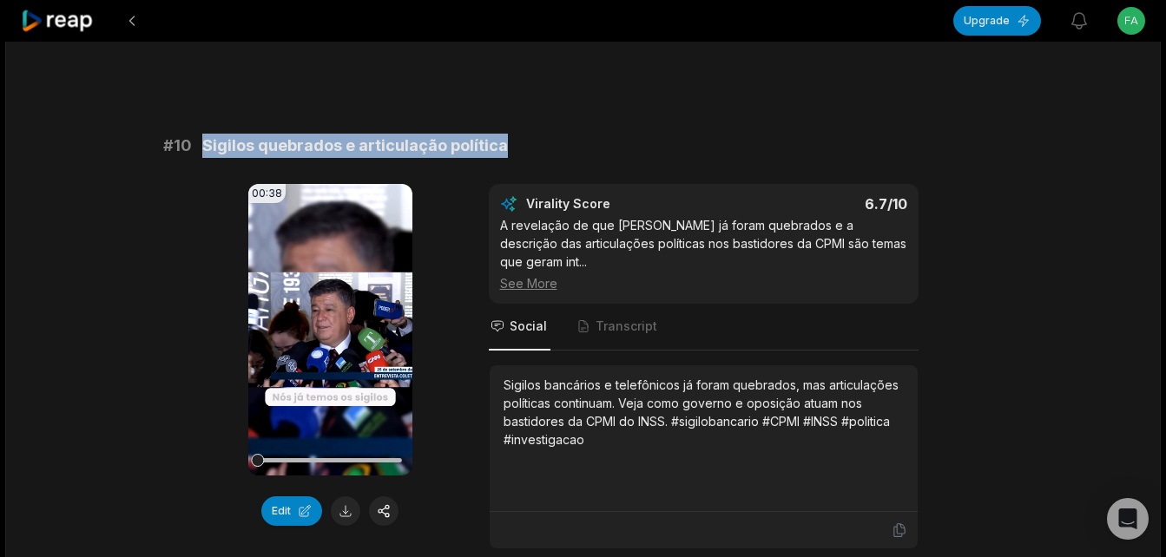
drag, startPoint x: 201, startPoint y: 121, endPoint x: 513, endPoint y: 122, distance: 312.5
click at [513, 134] on div "# 10 Sigilos quebrados e articulação política" at bounding box center [583, 146] width 840 height 24
click at [344, 498] on button at bounding box center [346, 512] width 30 height 30
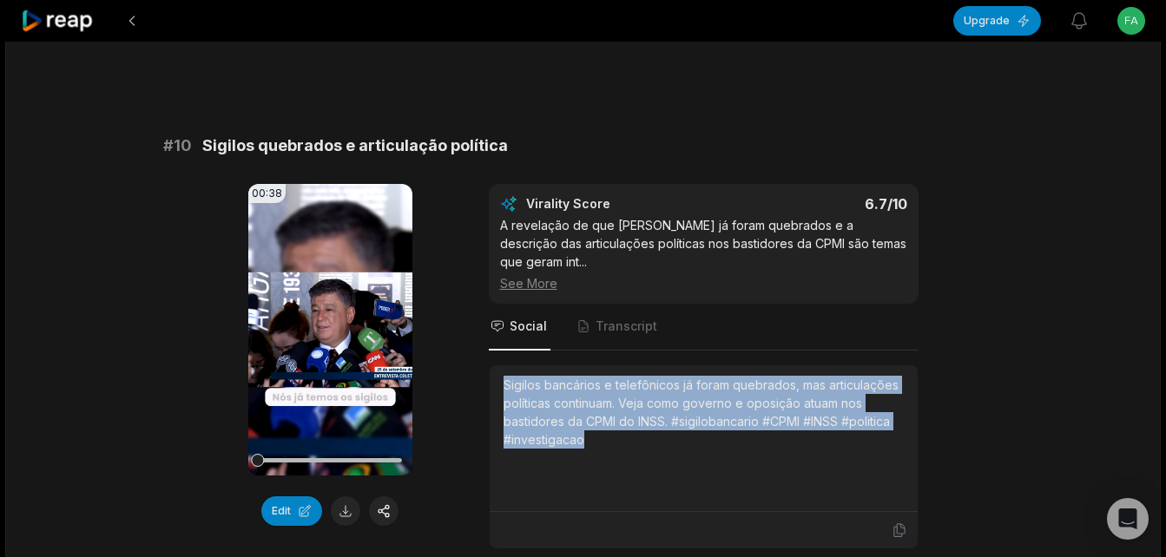
drag, startPoint x: 499, startPoint y: 370, endPoint x: 617, endPoint y: 416, distance: 126.7
click at [617, 416] on div "Sigilos bancários e telefônicos já foram quebrados, mas articulações políticas …" at bounding box center [704, 438] width 428 height 147
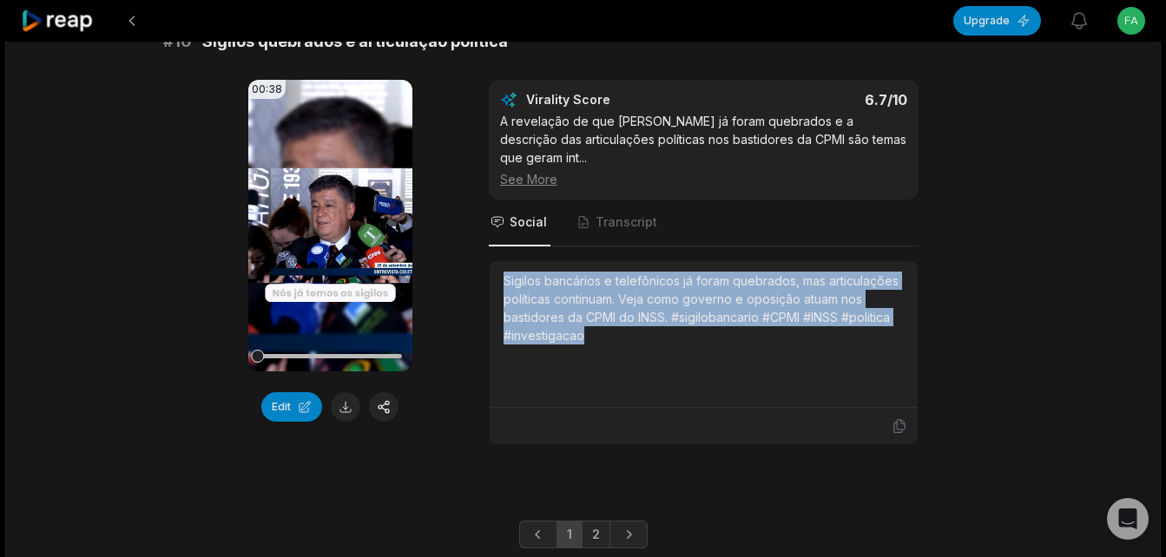
scroll to position [4835, 0]
